Goal: Information Seeking & Learning: Learn about a topic

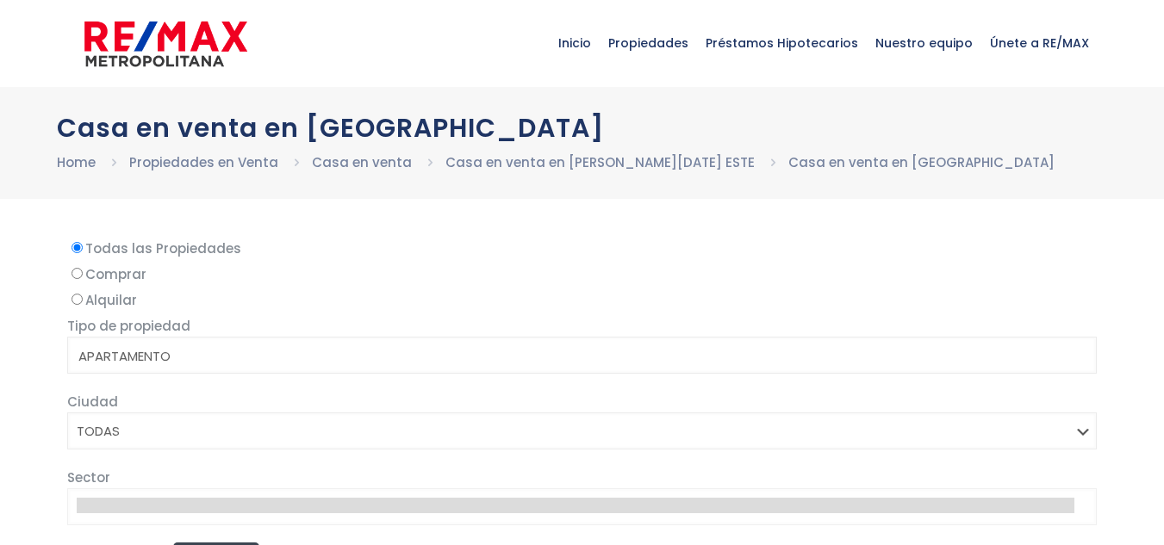
select select
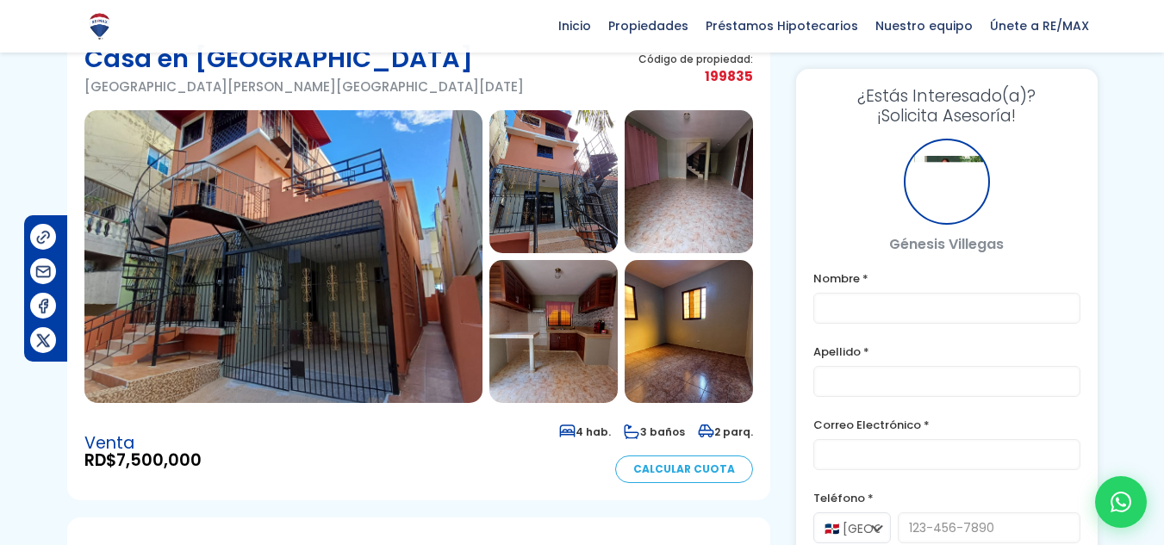
scroll to position [86, 0]
